Goal: Task Accomplishment & Management: Use online tool/utility

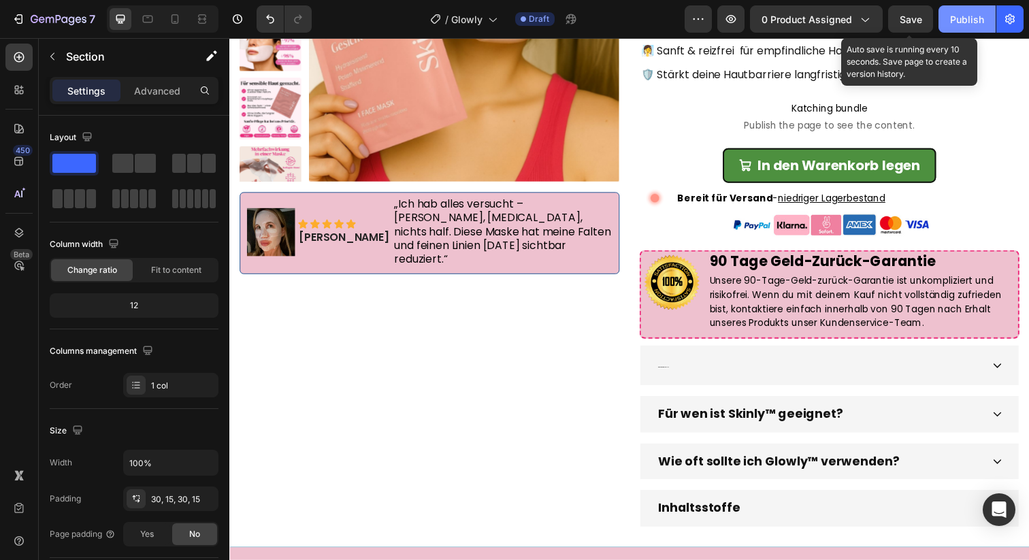
scroll to position [169, 0]
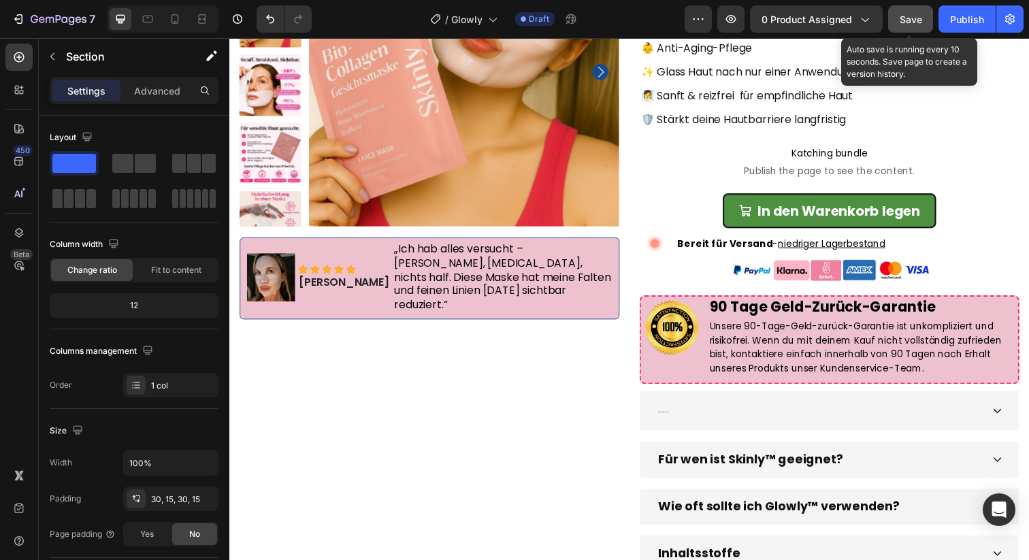
click at [912, 22] on span "Save" at bounding box center [911, 20] width 22 height 12
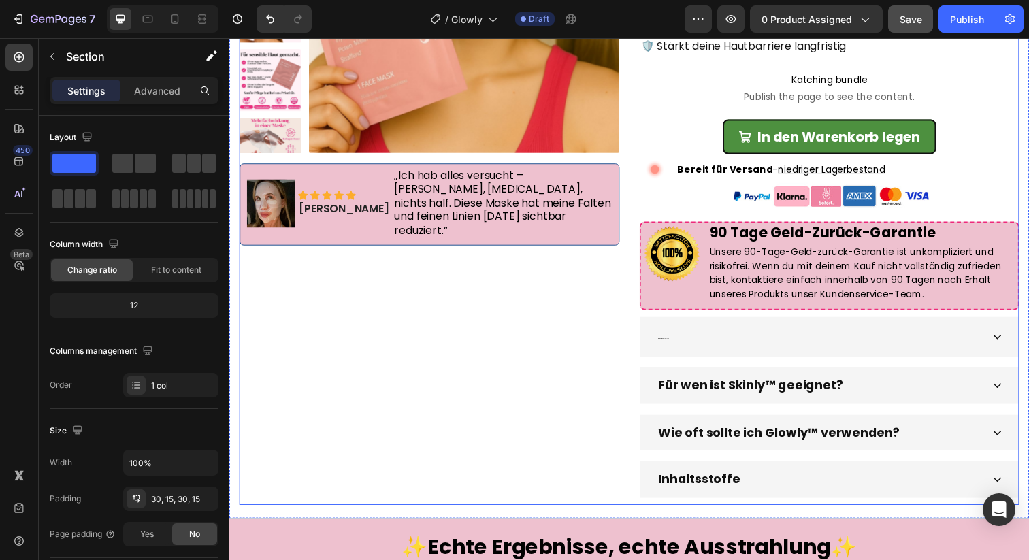
scroll to position [287, 0]
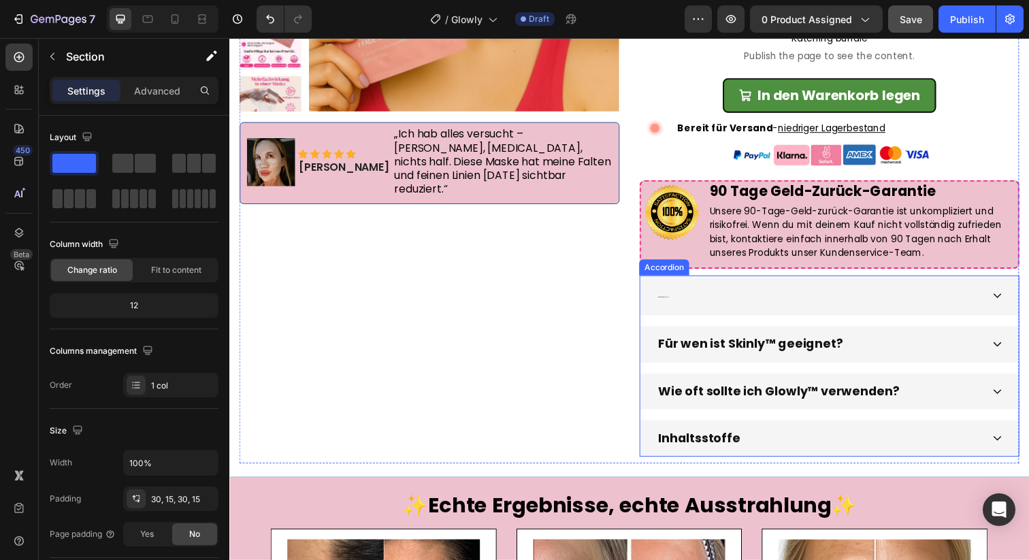
click at [847, 312] on div "Wie funktioniert Glowly™?" at bounding box center [831, 301] width 332 height 30
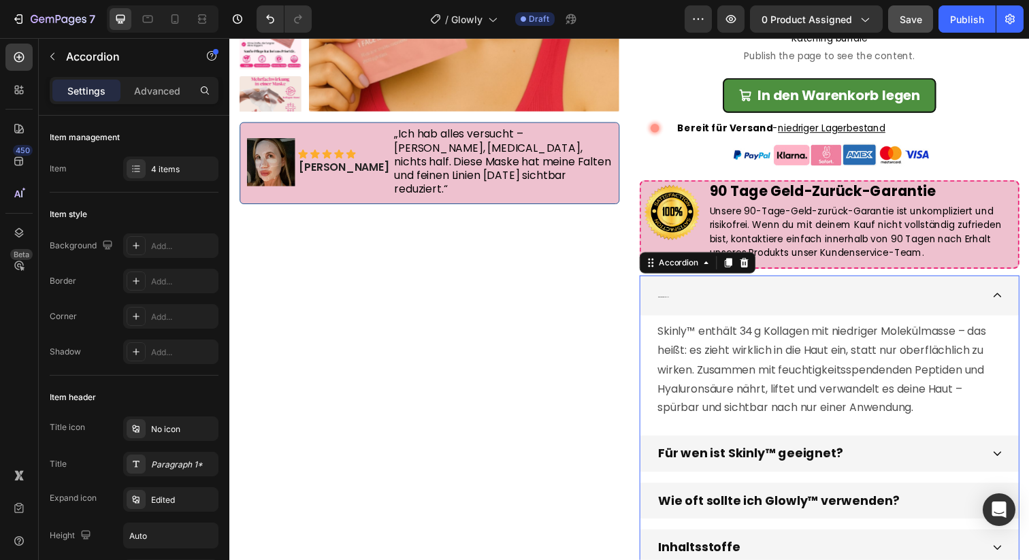
click at [673, 304] on p "Wie funktioniert Glowly™?" at bounding box center [672, 301] width 11 height 26
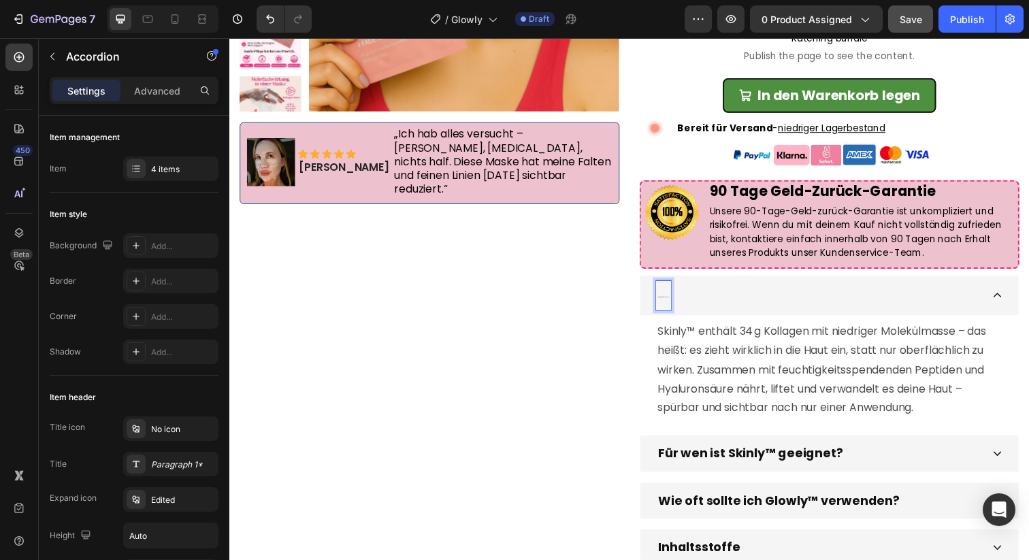
click at [673, 304] on p "Wie funktioniert Glowly™?" at bounding box center [672, 301] width 11 height 26
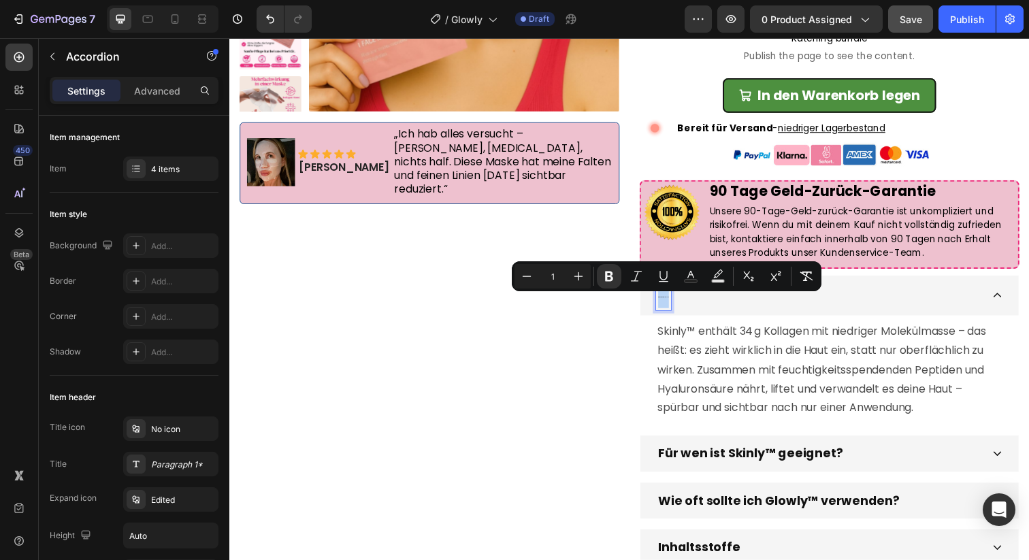
click at [673, 304] on p "Wie funktioniert Glowly™?" at bounding box center [672, 301] width 11 height 26
click at [702, 460] on strong "Für wen ist Skinly™ geeignet?" at bounding box center [761, 461] width 189 height 17
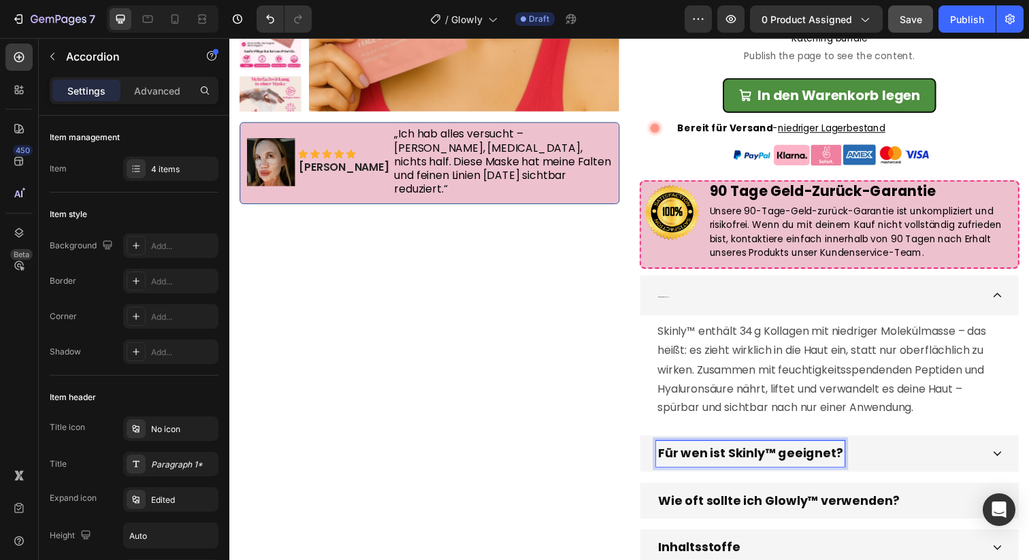
click at [704, 464] on strong "Für wen ist Skinly™ geeignet?" at bounding box center [761, 461] width 189 height 17
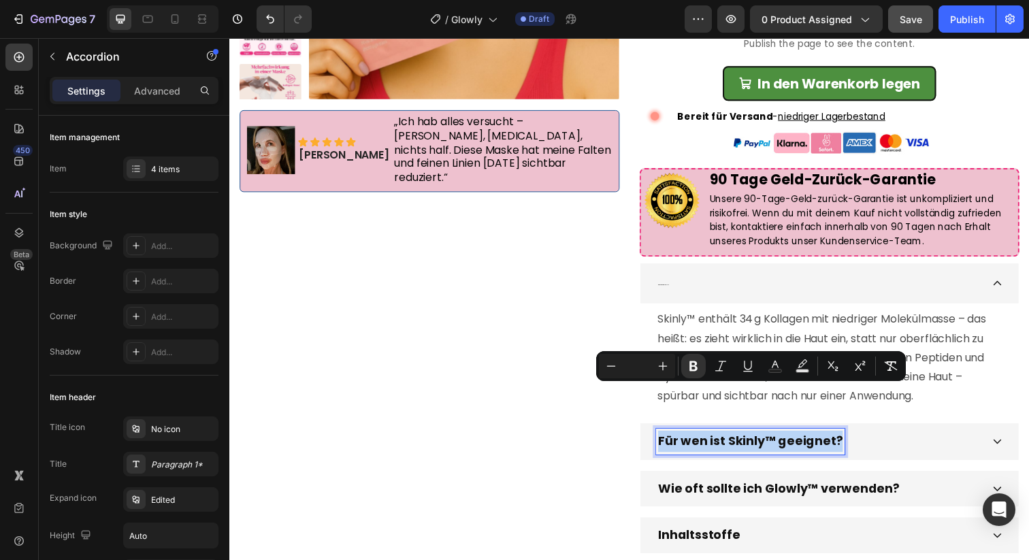
scroll to position [346, 0]
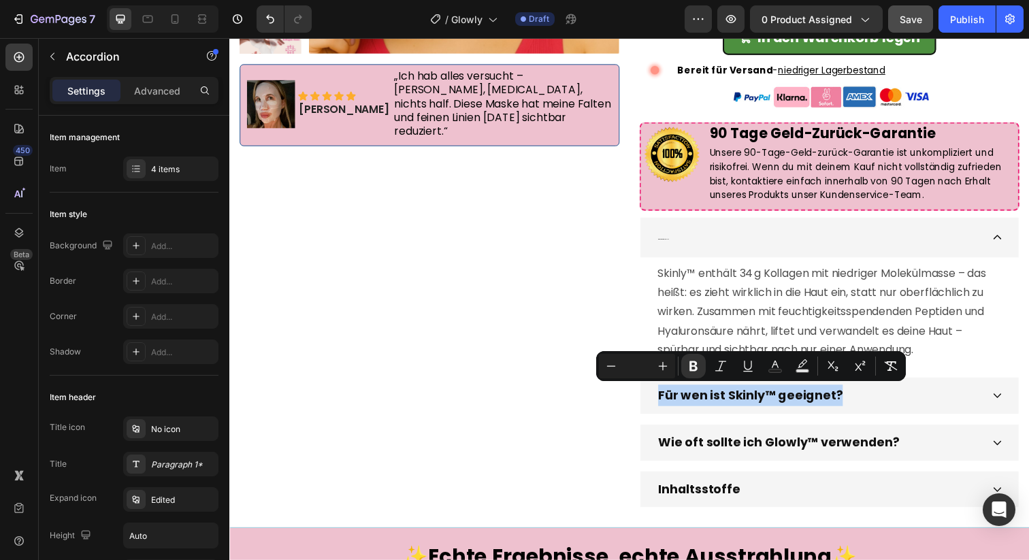
click at [688, 240] on div "Wie funktioniert Glowly™?" at bounding box center [831, 242] width 332 height 30
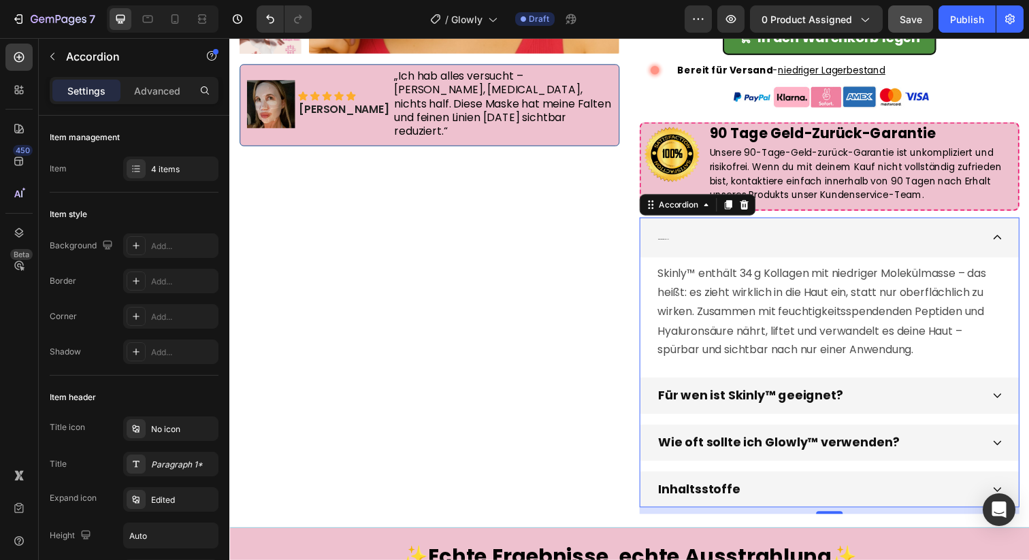
click at [675, 242] on p "Wie funktioniert Glowly™?" at bounding box center [672, 242] width 11 height 26
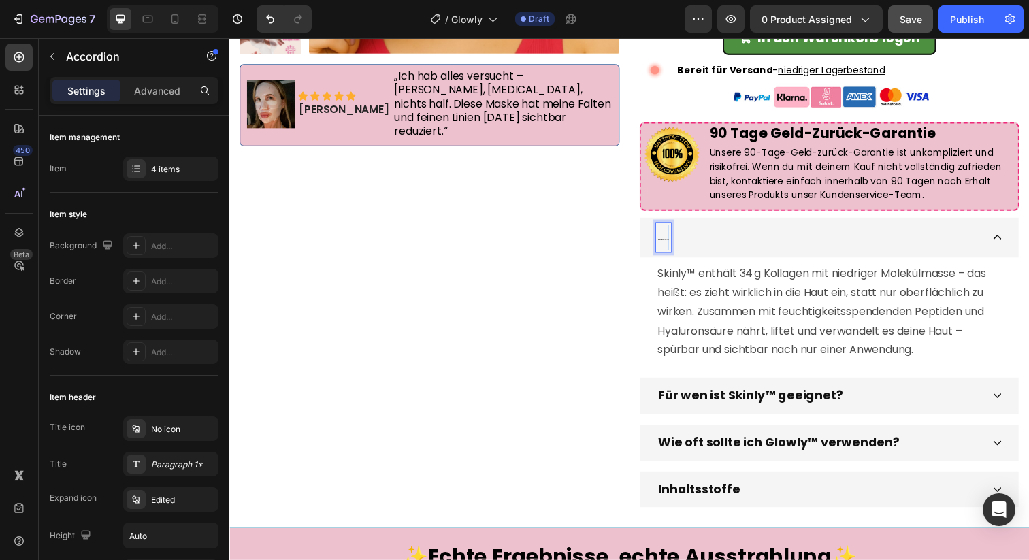
click at [675, 242] on p "Wie funktioniert Glowly™?" at bounding box center [672, 242] width 11 height 26
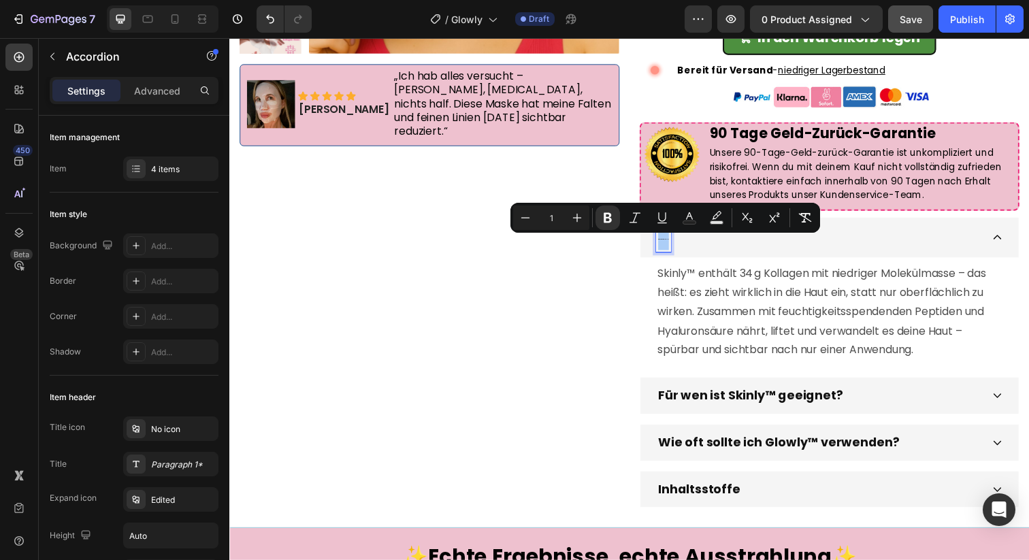
click at [551, 218] on input "1" at bounding box center [551, 218] width 27 height 16
type input "20"
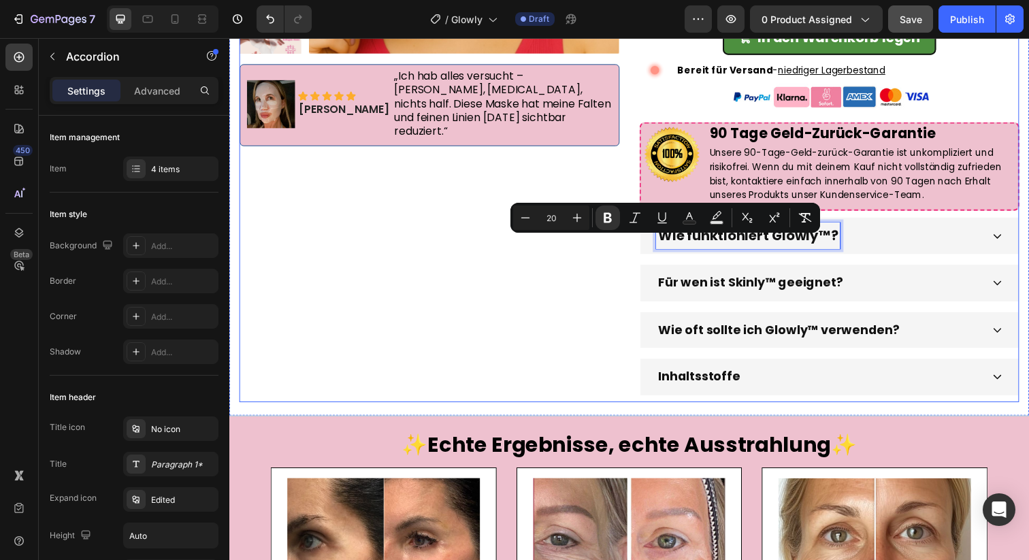
drag, startPoint x: 568, startPoint y: 340, endPoint x: 971, endPoint y: 288, distance: 406.4
click at [568, 340] on div "Product Images Image Icon Icon Icon Icon Icon Icon List [PERSON_NAME] Text Bloc…" at bounding box center [434, 73] width 388 height 673
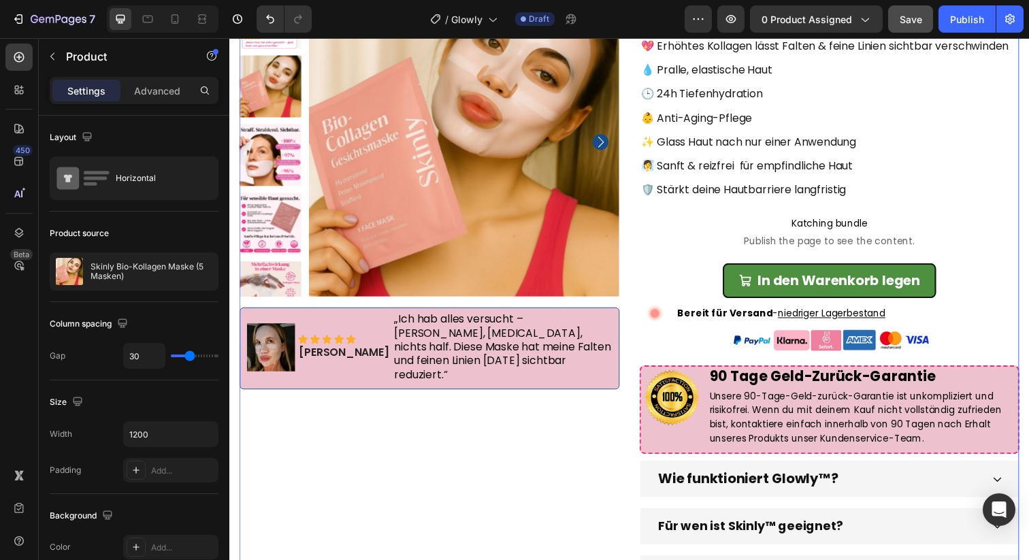
scroll to position [46, 0]
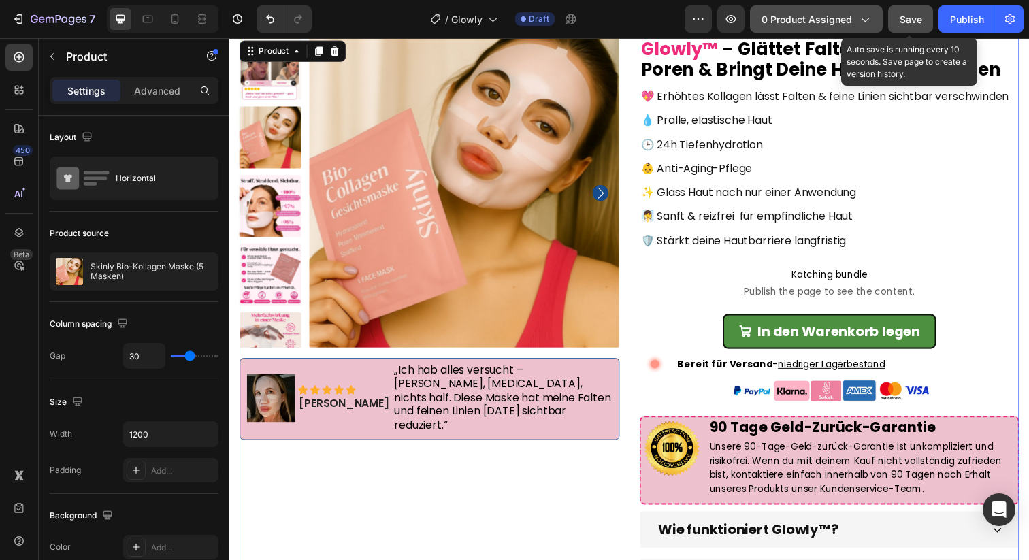
click at [906, 16] on span "Save" at bounding box center [911, 20] width 22 height 12
